Goal: Task Accomplishment & Management: Manage account settings

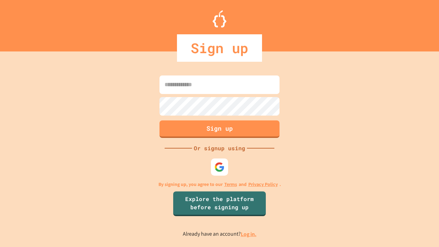
click at [249, 234] on link "Log in." at bounding box center [249, 233] width 16 height 7
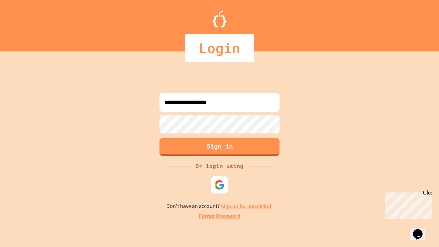
type input "**********"
